Goal: Communication & Community: Share content

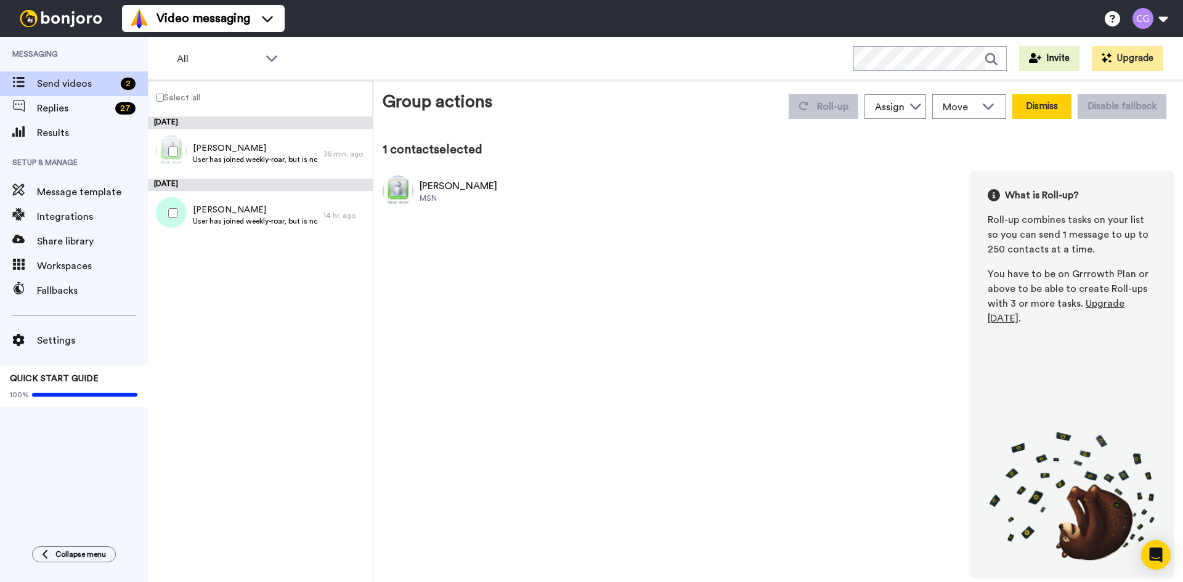
click at [1035, 103] on button "Dismiss" at bounding box center [1041, 106] width 59 height 25
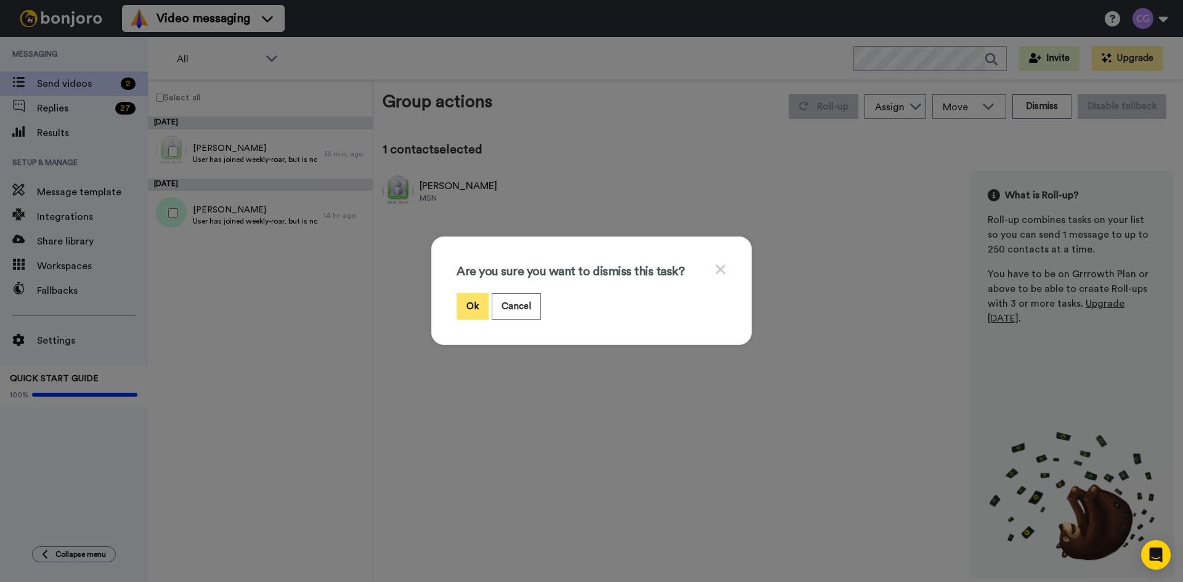
click at [467, 306] on button "Ok" at bounding box center [473, 306] width 32 height 26
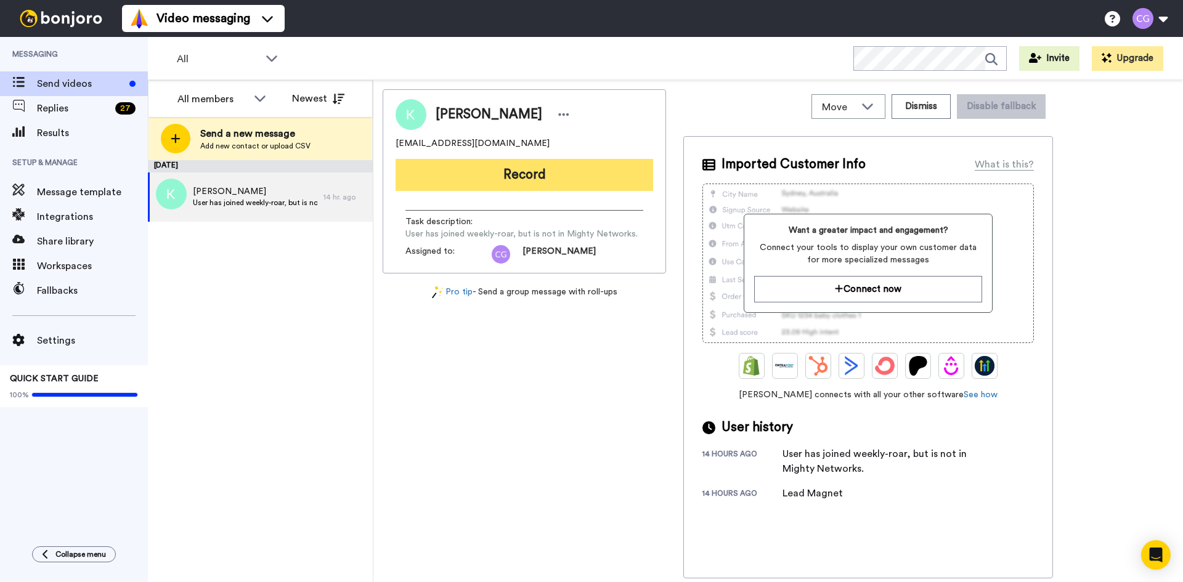
click at [492, 168] on button "Record" at bounding box center [525, 175] width 258 height 32
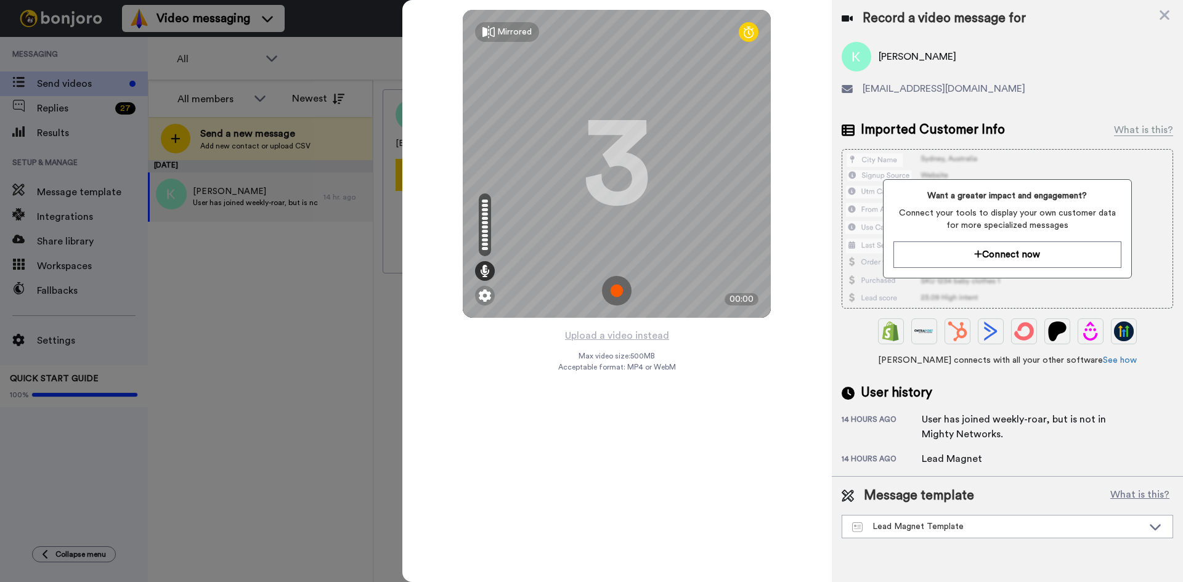
click at [618, 288] on img at bounding box center [617, 291] width 30 height 30
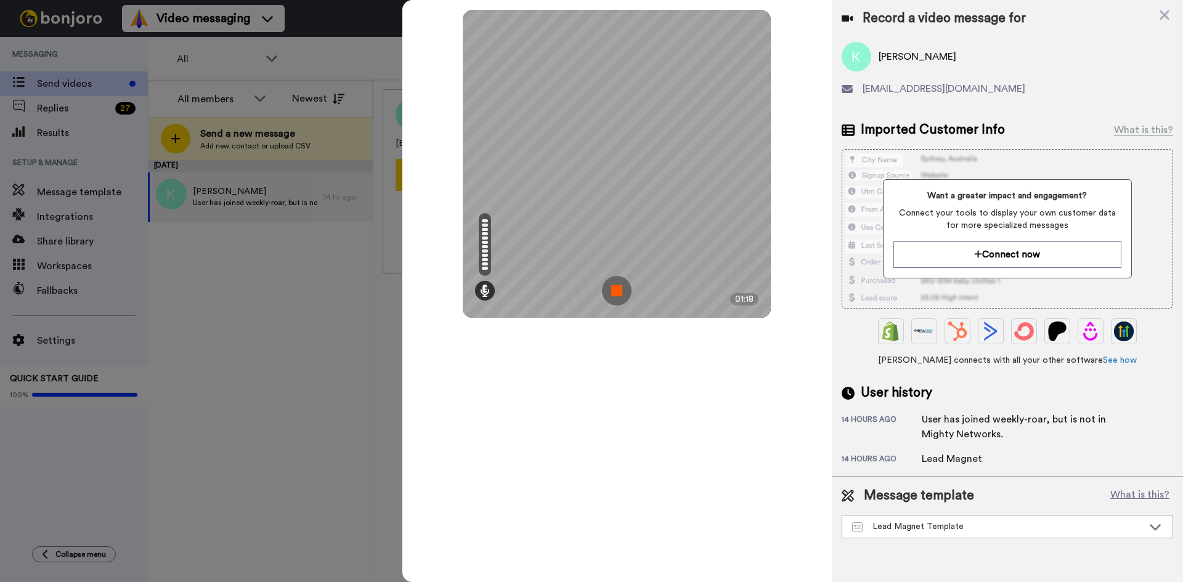
click at [618, 288] on img at bounding box center [617, 291] width 30 height 30
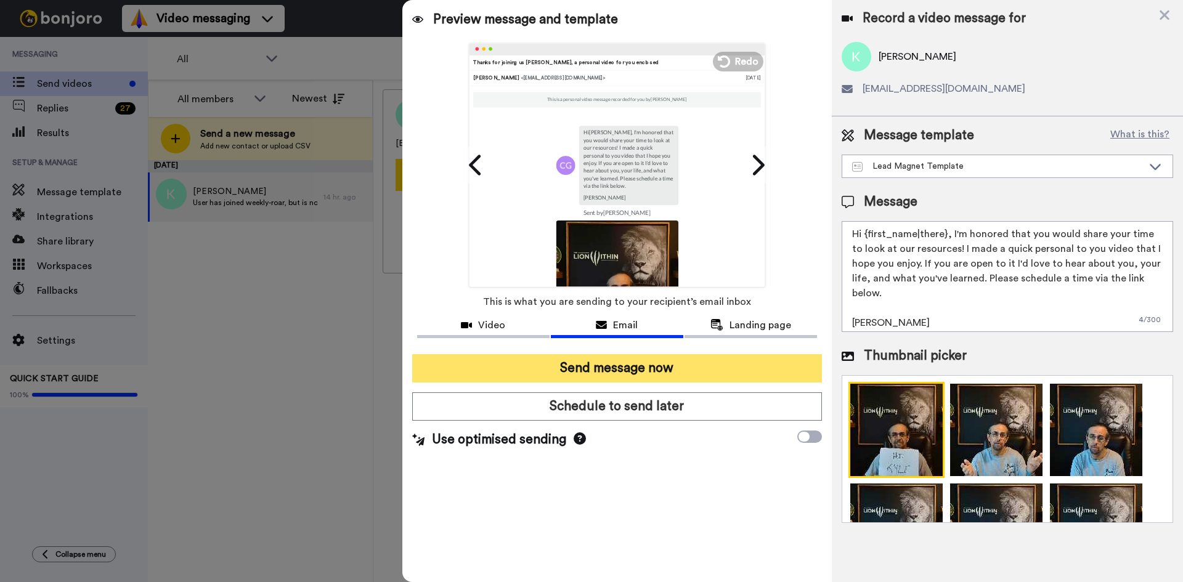
click at [613, 363] on button "Send message now" at bounding box center [617, 368] width 410 height 28
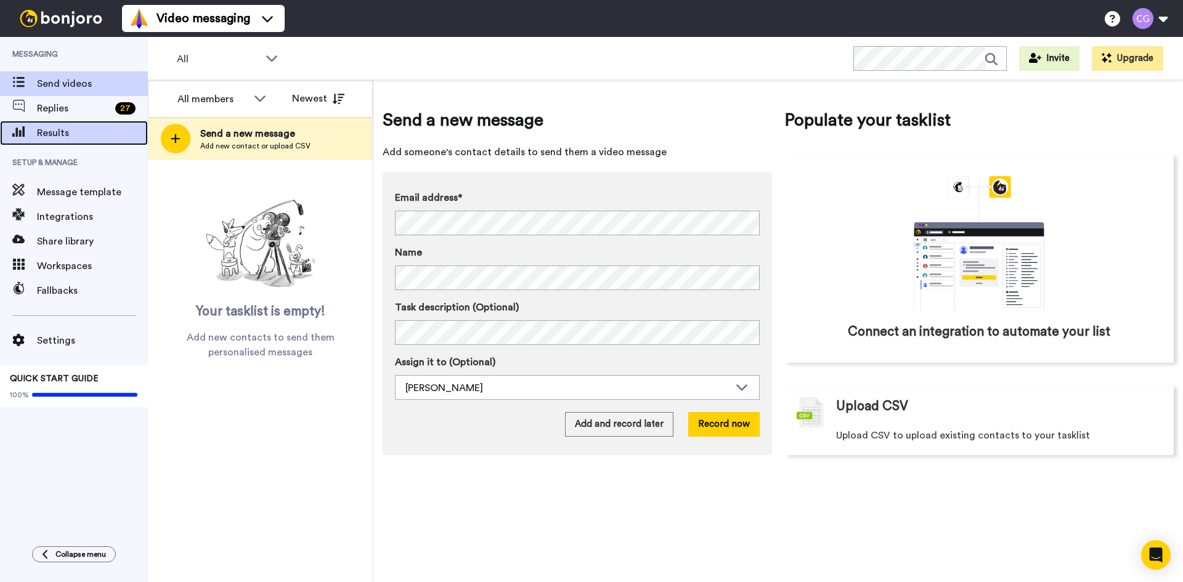
click at [61, 122] on div "Results" at bounding box center [74, 133] width 148 height 25
